Goal: Task Accomplishment & Management: Manage account settings

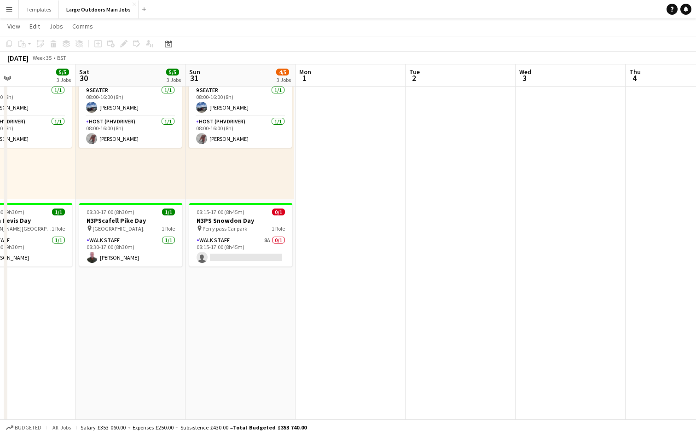
scroll to position [0, 231]
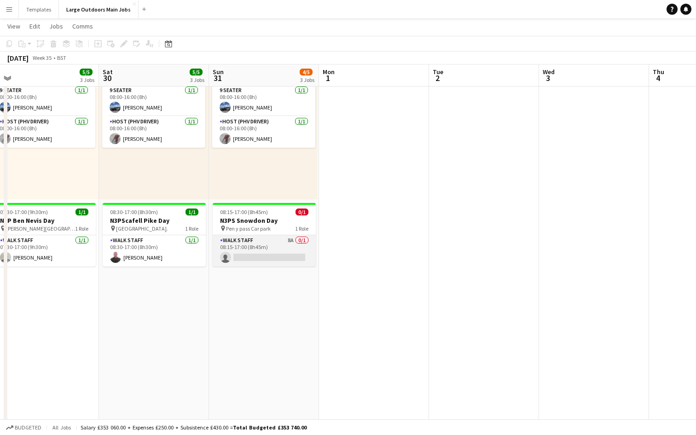
click at [273, 255] on app-card-role "Walk Staff 8A 0/1 08:15-17:00 (8h45m) single-neutral-actions" at bounding box center [264, 250] width 103 height 31
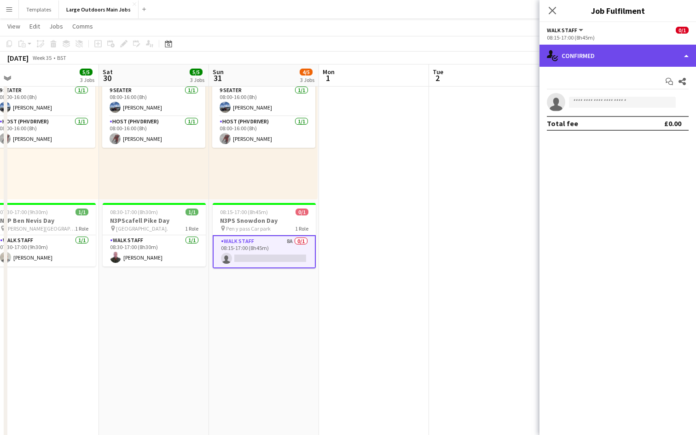
click at [632, 55] on div "single-neutral-actions-check-2 Confirmed" at bounding box center [617, 56] width 156 height 22
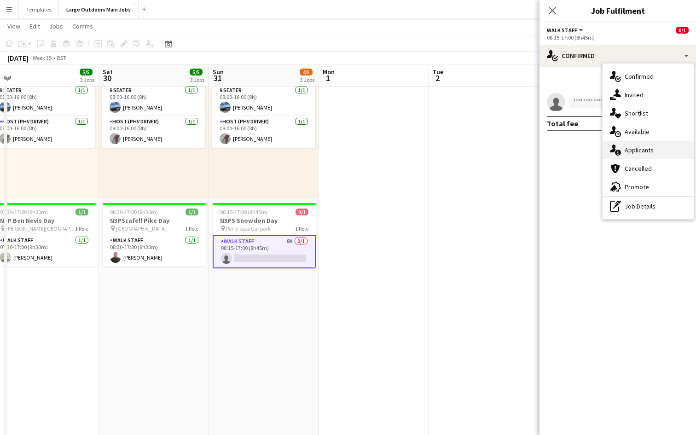
click at [635, 150] on div "single-neutral-actions-information Applicants" at bounding box center [647, 150] width 91 height 18
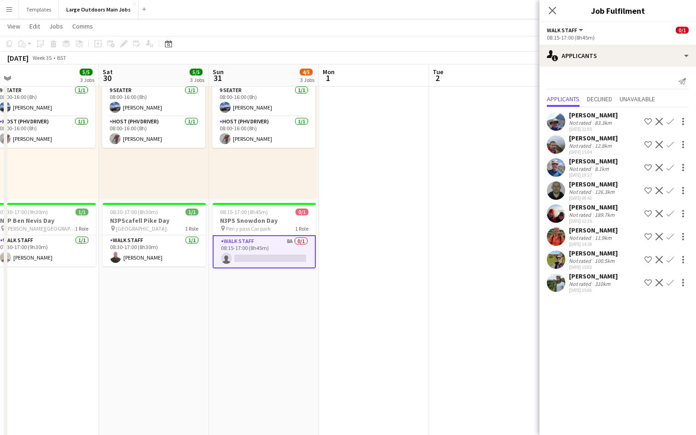
click at [673, 256] on app-icon "Confirm" at bounding box center [669, 259] width 7 height 7
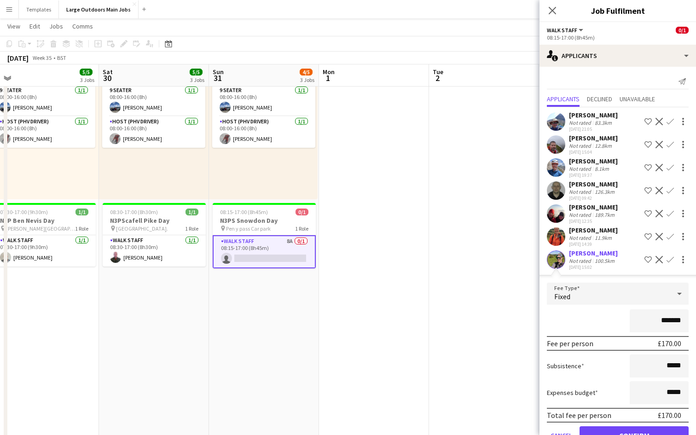
scroll to position [50, 0]
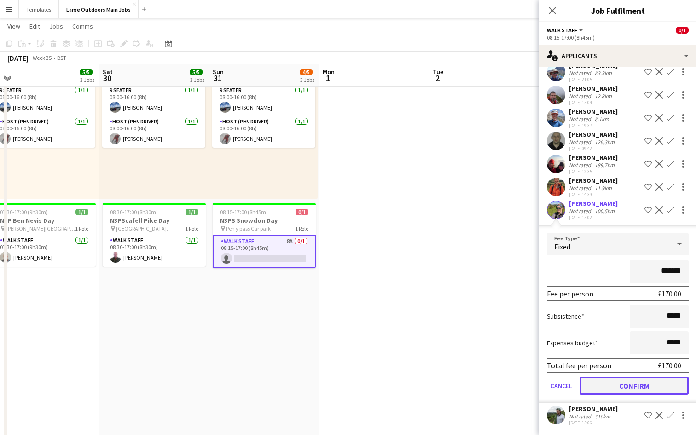
click at [649, 384] on button "Confirm" at bounding box center [633, 385] width 109 height 18
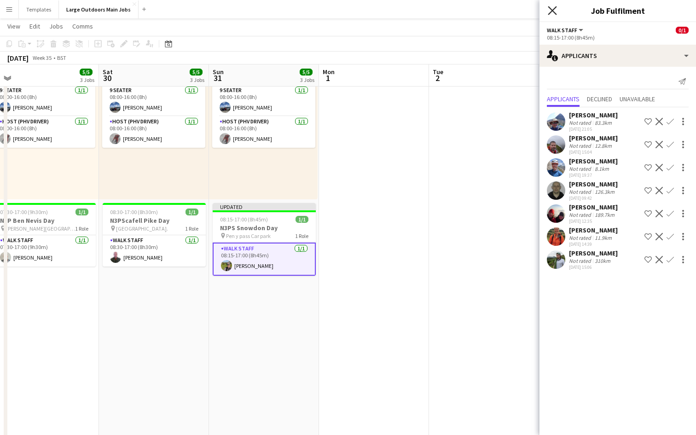
click at [551, 11] on icon at bounding box center [551, 10] width 9 height 9
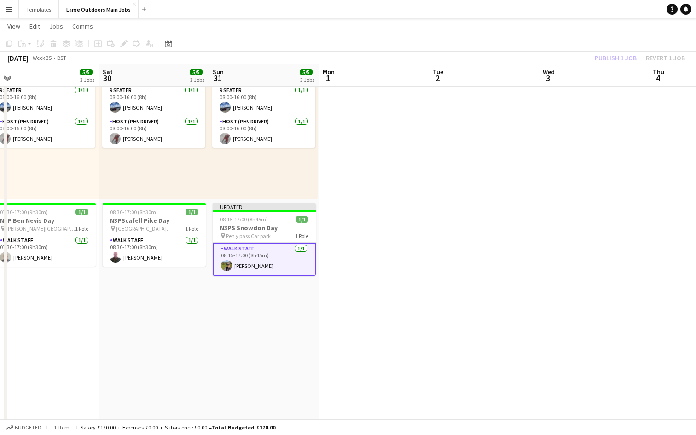
click at [605, 55] on div "Publish 1 job Revert 1 job" at bounding box center [639, 58] width 112 height 12
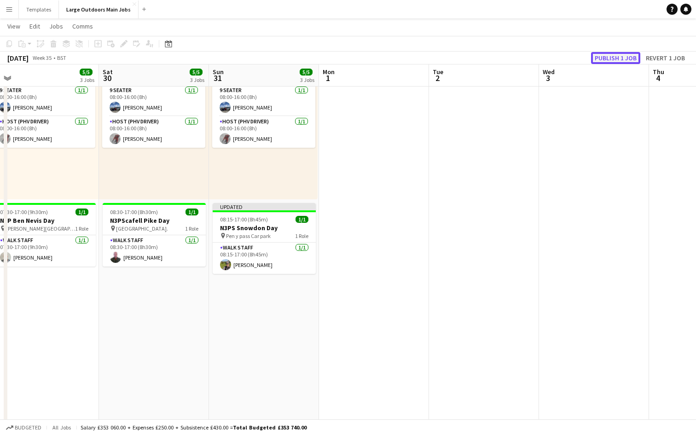
click at [605, 58] on button "Publish 1 job" at bounding box center [615, 58] width 49 height 12
